Goal: Task Accomplishment & Management: Complete application form

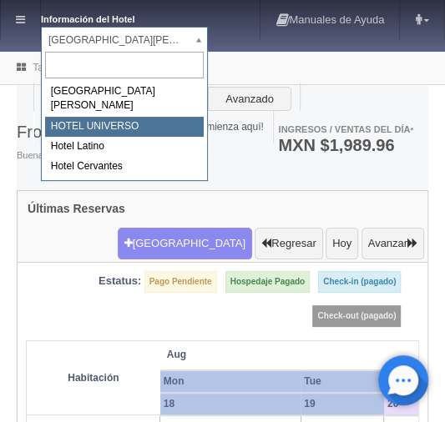
select select "358"
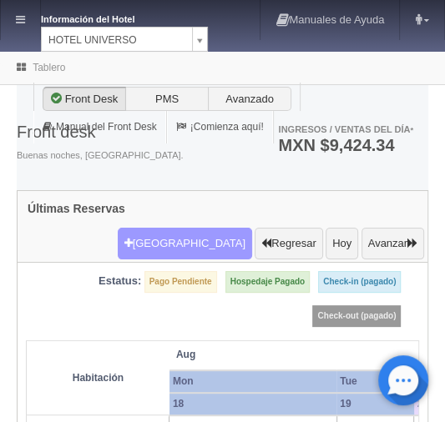
click at [184, 228] on button "[GEOGRAPHIC_DATA]" at bounding box center [185, 244] width 134 height 32
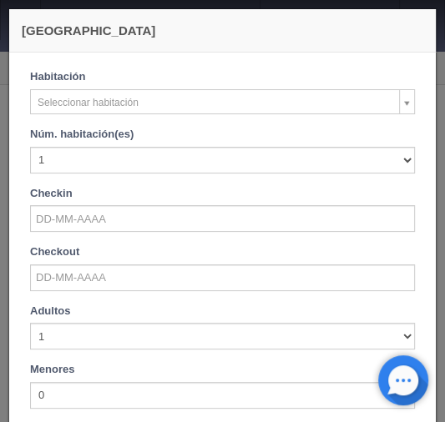
checkbox input "false"
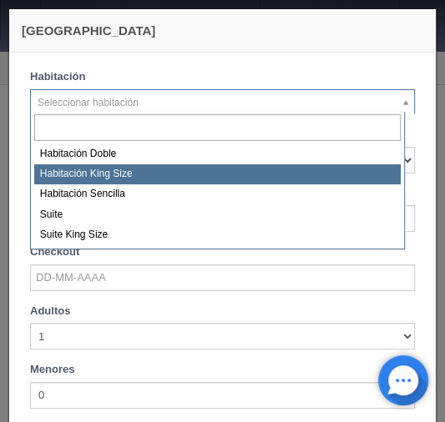
select select "582"
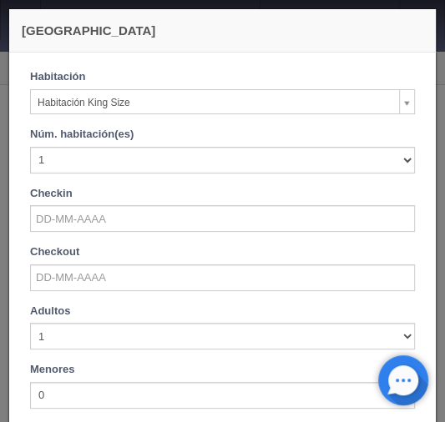
checkbox input "false"
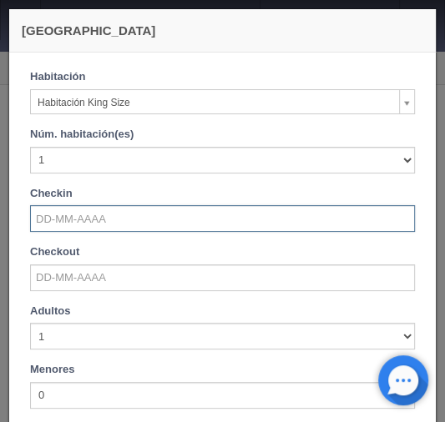
click at [75, 211] on input "text" at bounding box center [222, 218] width 385 height 27
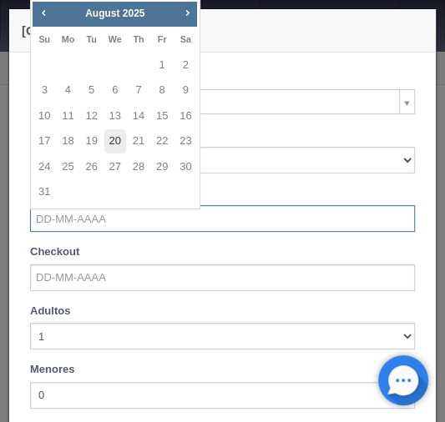
click at [118, 144] on link "20" at bounding box center [115, 141] width 22 height 24
type input "20-08-2025"
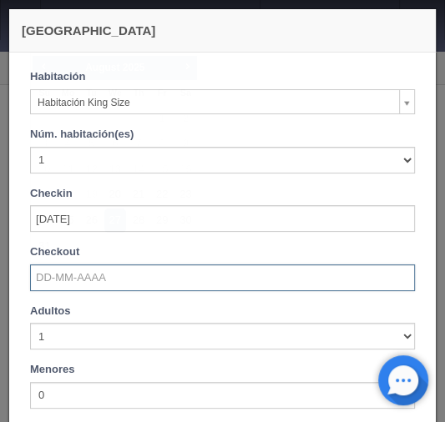
click at [52, 270] on input "text" at bounding box center [222, 278] width 385 height 27
checkbox input "false"
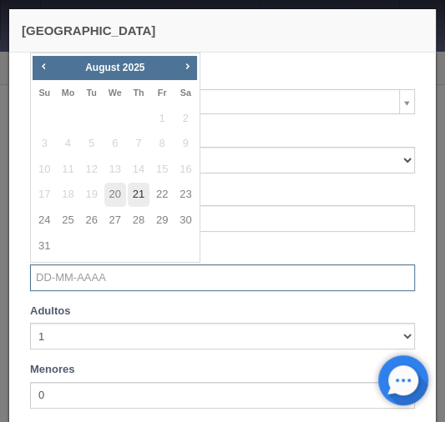
click at [142, 190] on link "21" at bounding box center [139, 195] width 22 height 24
type input "21-08-2025"
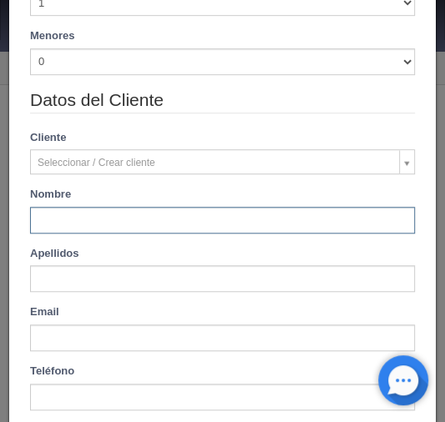
click at [80, 209] on input "text" at bounding box center [222, 220] width 385 height 27
checkbox input "false"
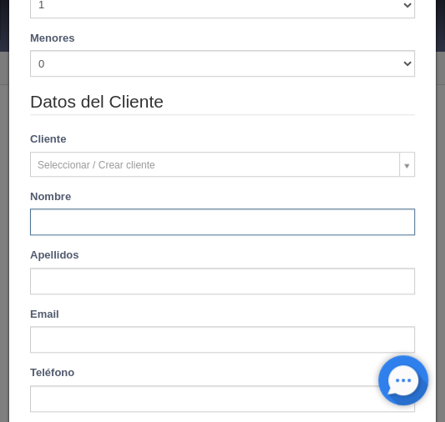
type input "p"
type input "1000.00"
checkbox input "false"
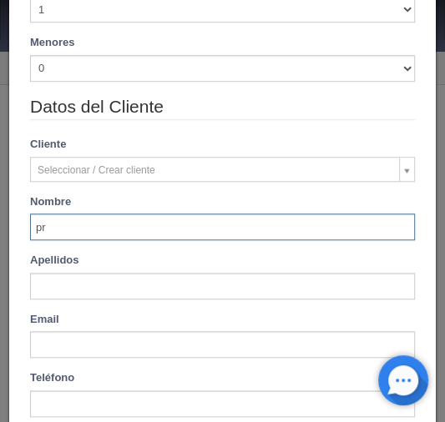
scroll to position [387, 0]
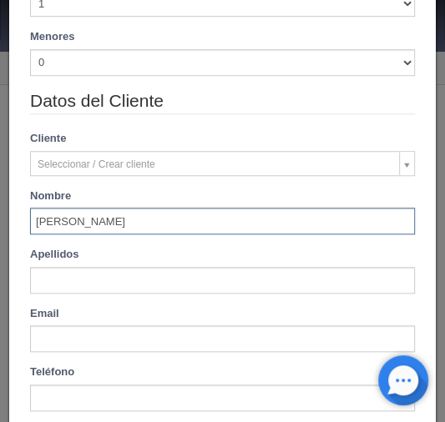
type input "procoro"
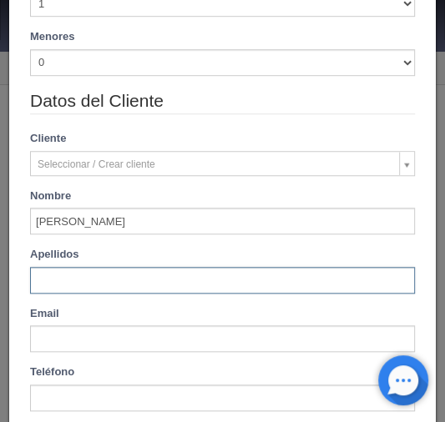
click at [58, 273] on input "text" at bounding box center [222, 280] width 385 height 27
click at [96, 277] on input "jimenez" at bounding box center [222, 280] width 385 height 27
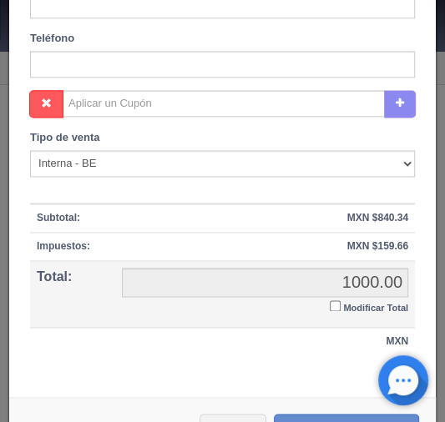
type input "jimenez muñoz"
click at [330, 302] on input "Modificar Total" at bounding box center [335, 306] width 11 height 11
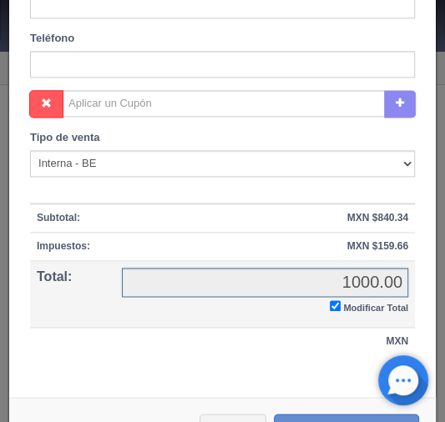
checkbox input "true"
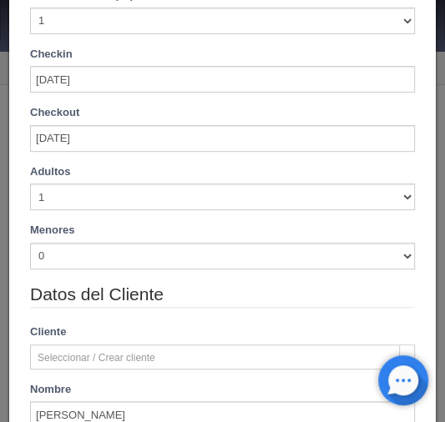
scroll to position [170, 0]
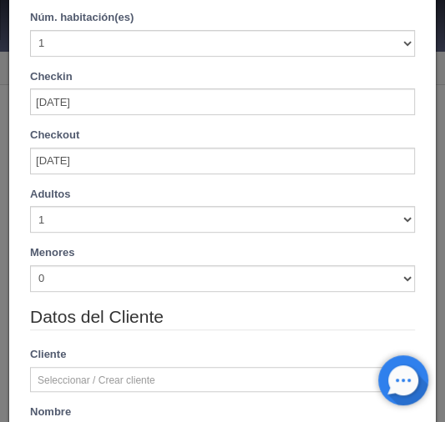
click at [68, 143] on div "Checkout 21-08-2025" at bounding box center [222, 151] width 385 height 47
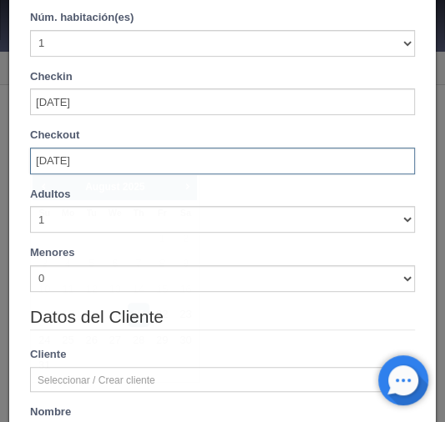
click at [65, 148] on input "21-08-2025" at bounding box center [222, 161] width 385 height 27
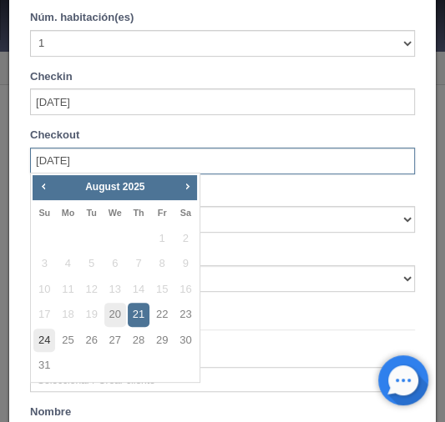
click at [47, 338] on link "24" at bounding box center [44, 341] width 22 height 24
type input "24-08-2025"
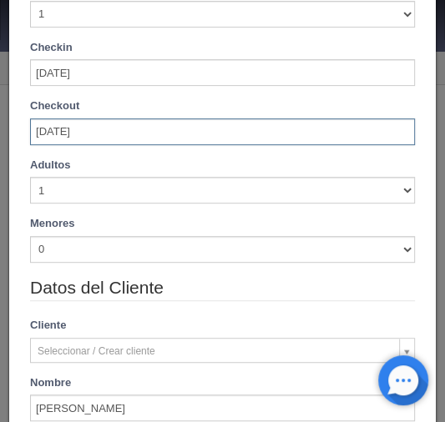
scroll to position [200, 0]
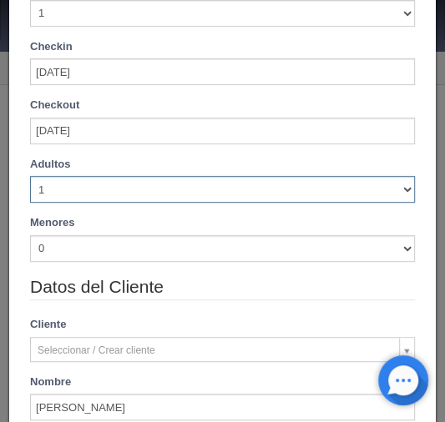
click at [43, 188] on select "1 2 3 4 5 6 7 8 9 10" at bounding box center [222, 189] width 385 height 27
checkbox input "false"
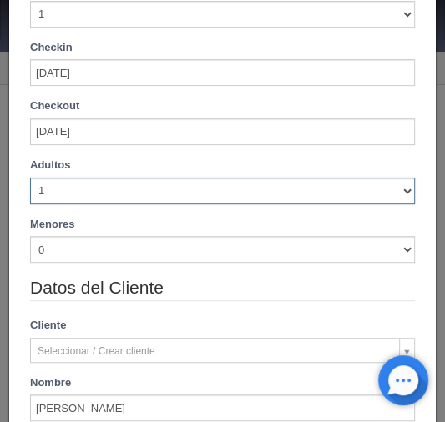
type input "4000.00"
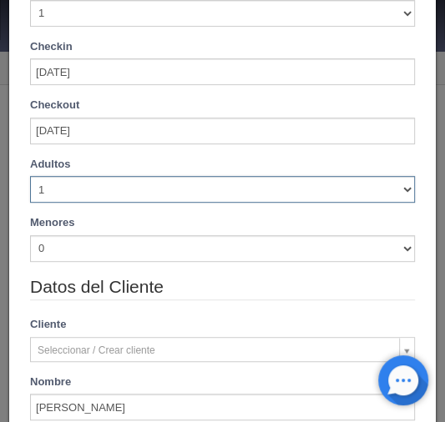
click at [30, 176] on select "1 2 3 4 5 6 7 8 9 10" at bounding box center [222, 189] width 385 height 27
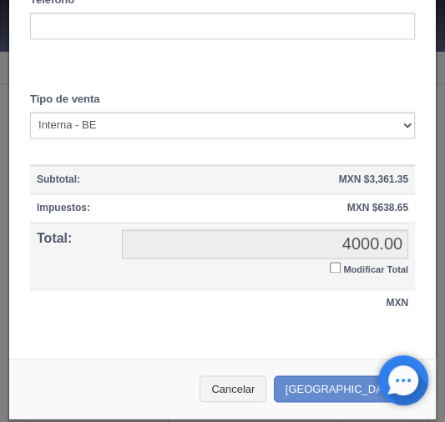
scroll to position [761, 0]
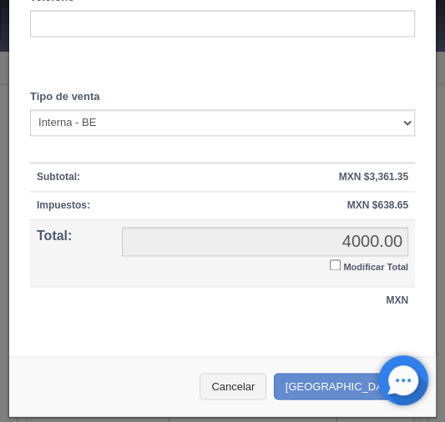
click at [330, 260] on input "Modificar Total" at bounding box center [335, 265] width 11 height 11
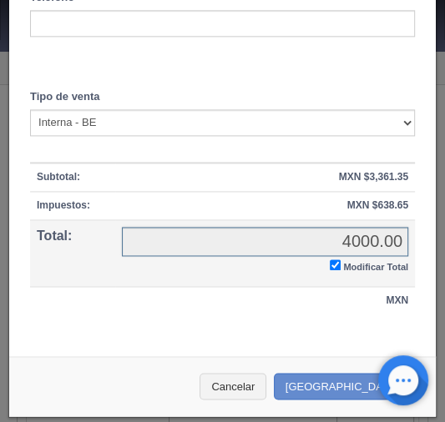
checkbox input "true"
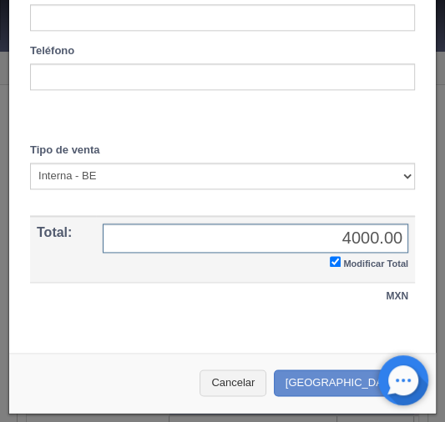
scroll to position [705, 0]
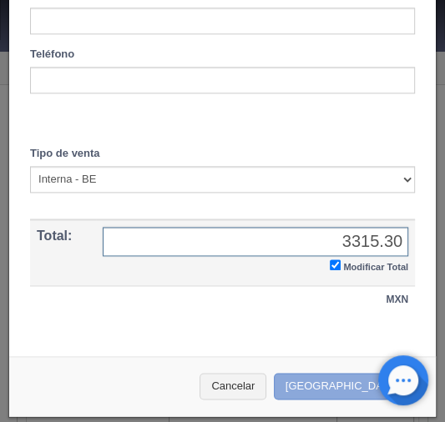
type input "3315.30"
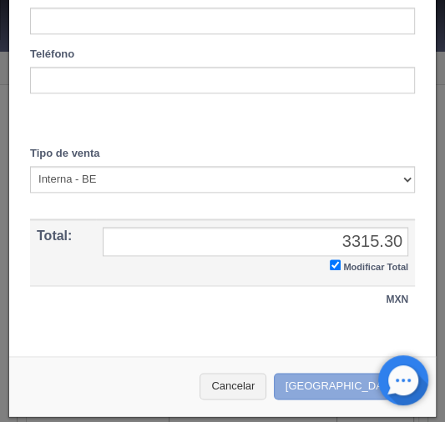
click at [336, 381] on button "[GEOGRAPHIC_DATA]" at bounding box center [346, 387] width 145 height 28
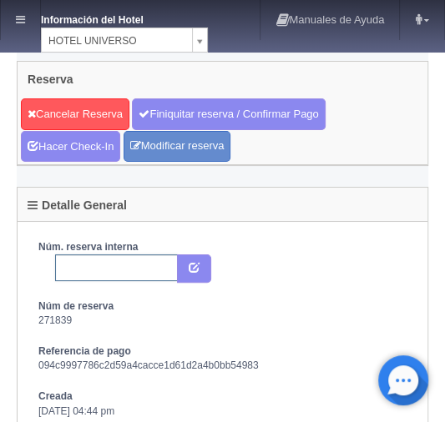
click at [74, 267] on input "text" at bounding box center [116, 268] width 123 height 27
paste input "2272508470"
click at [195, 263] on icon "submit" at bounding box center [194, 266] width 11 height 11
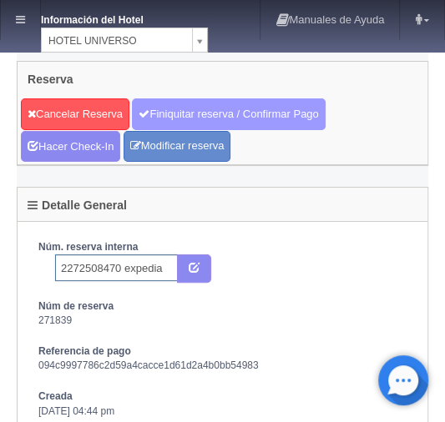
click at [170, 111] on link "Finiquitar reserva / Confirmar Pago" at bounding box center [228, 115] width 193 height 32
type input "2272508470 expedia"
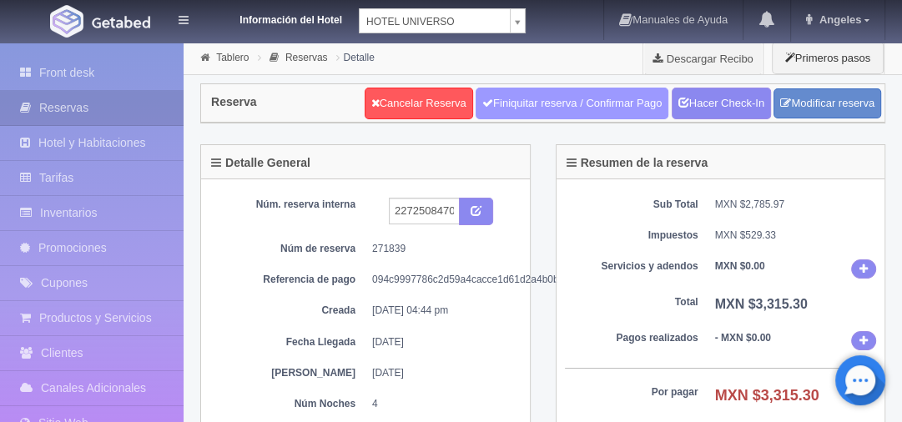
click at [444, 106] on link "Finiquitar reserva / Confirmar Pago" at bounding box center [572, 104] width 193 height 32
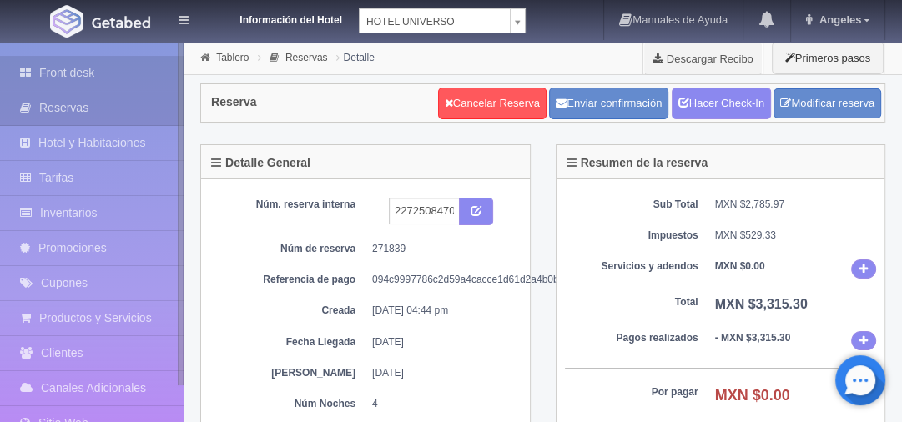
click at [68, 73] on link "Front desk" at bounding box center [92, 73] width 184 height 34
